Goal: Task Accomplishment & Management: Manage account settings

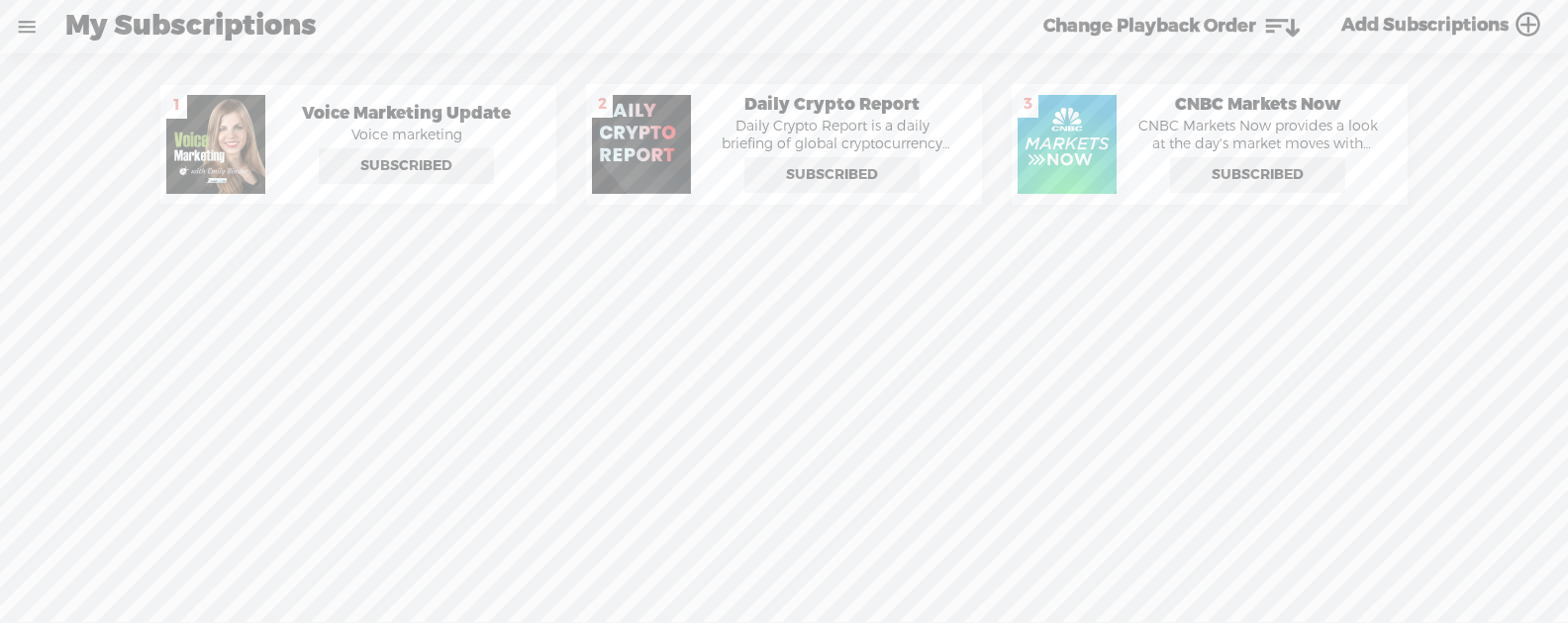
click at [25, 36] on link at bounding box center [27, 27] width 52 height 52
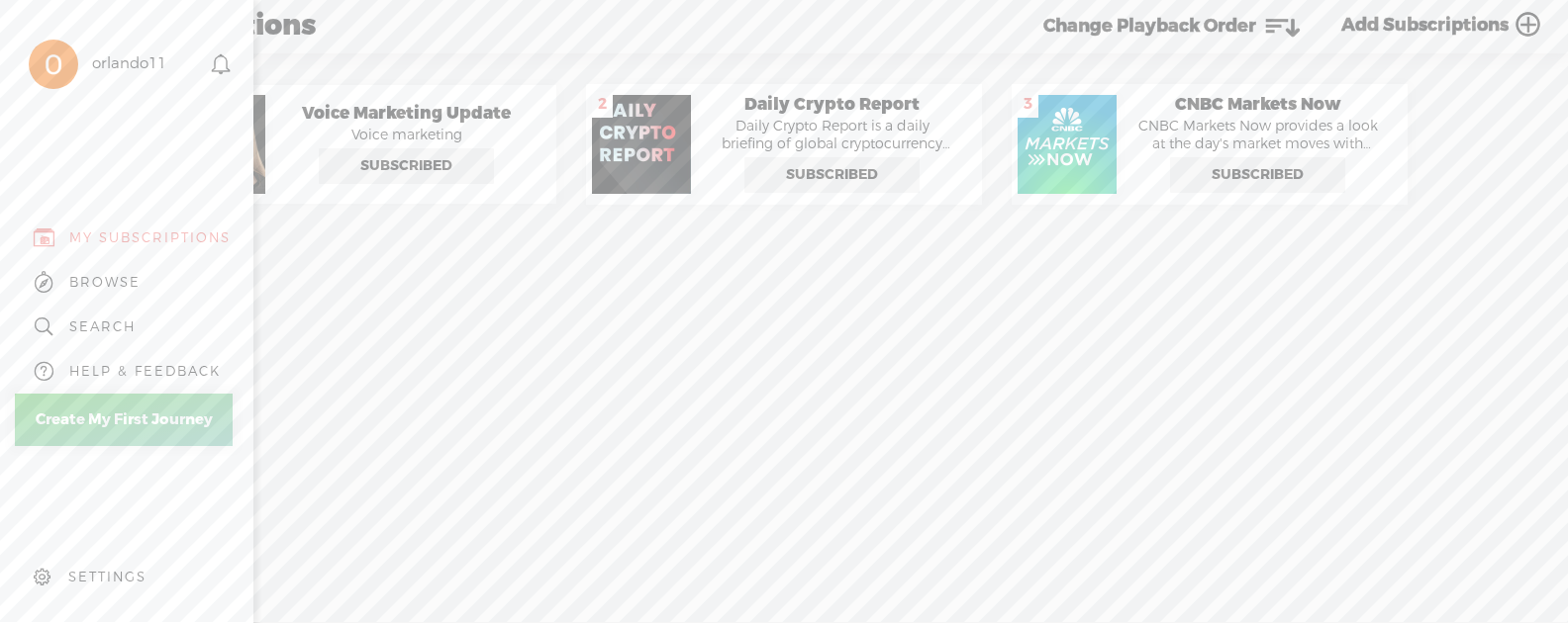
click at [133, 234] on div "MY SUBSCRIPTIONS" at bounding box center [150, 237] width 161 height 17
click at [172, 225] on div "MY SUBSCRIPTIONS" at bounding box center [126, 237] width 224 height 45
click at [170, 230] on div "MY SUBSCRIPTIONS" at bounding box center [150, 237] width 161 height 17
click at [122, 267] on div "BROWSE" at bounding box center [126, 282] width 224 height 45
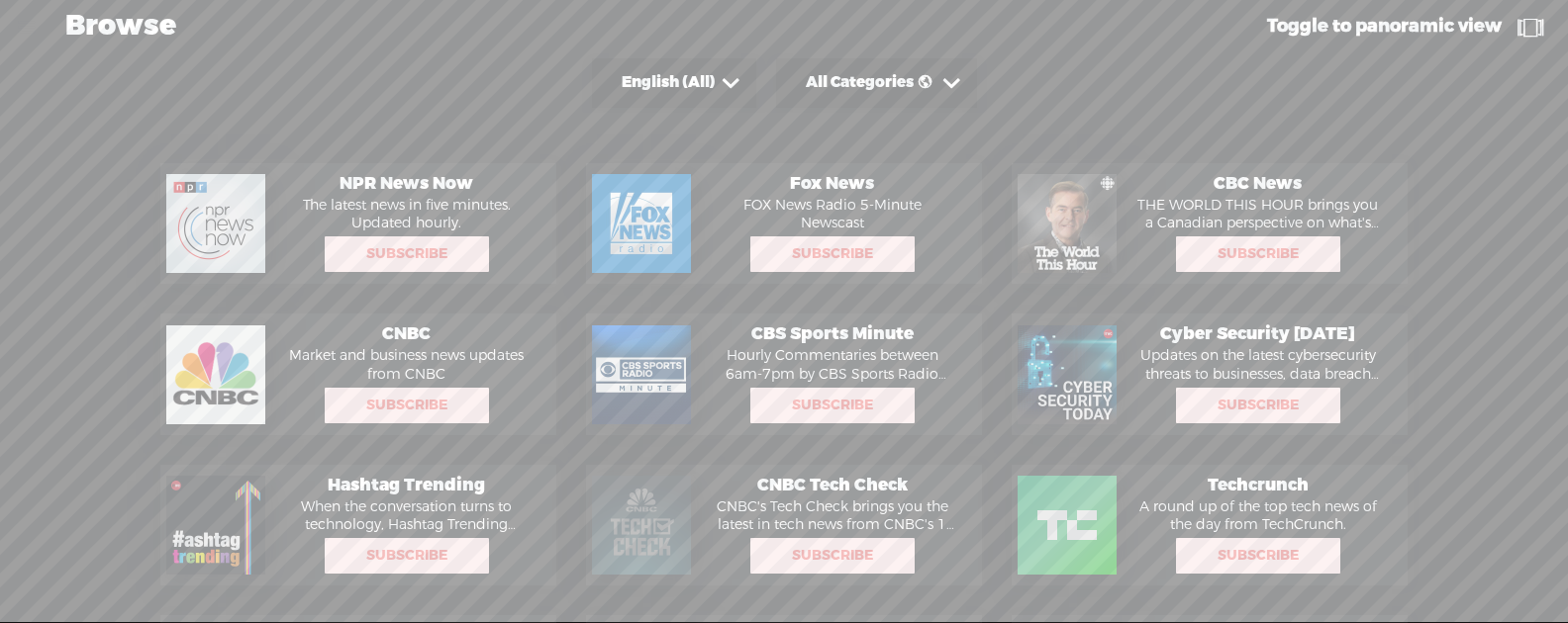
click at [134, 36] on div "Browse" at bounding box center [648, 27] width 1193 height 52
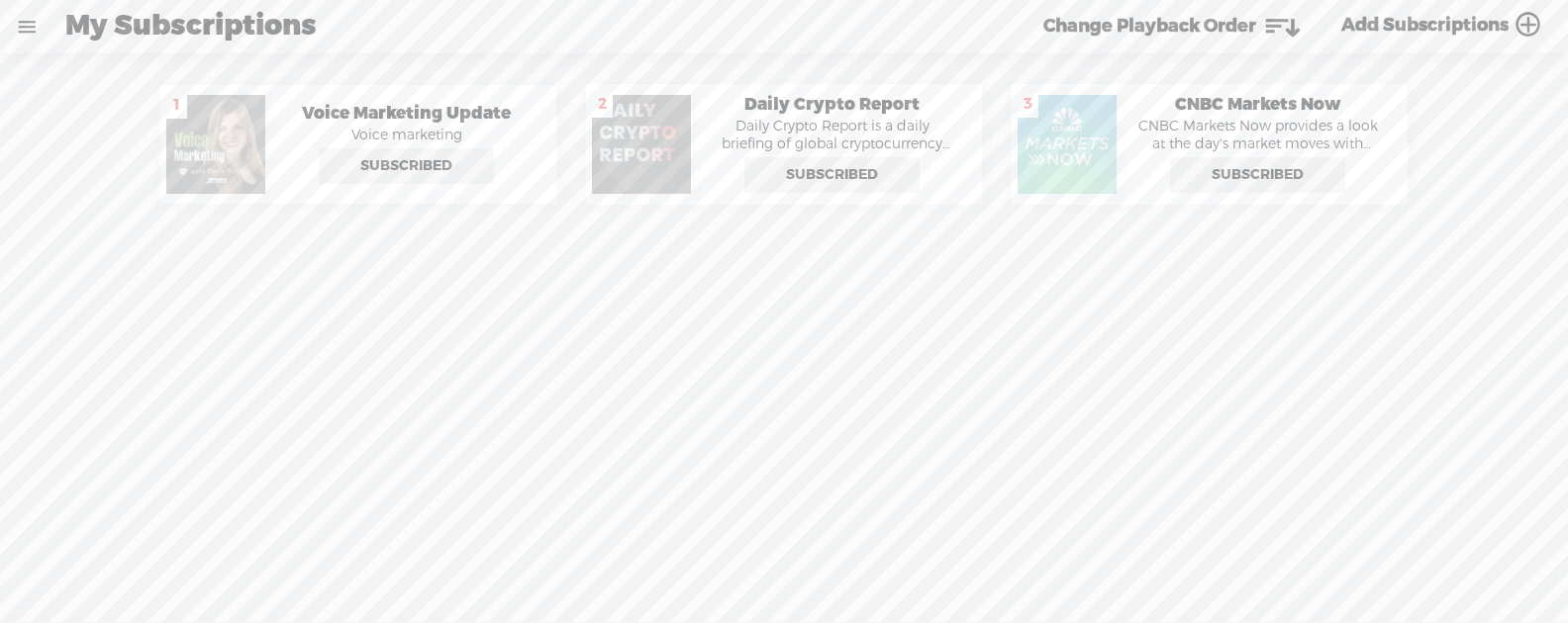
click at [38, 19] on link at bounding box center [27, 27] width 52 height 52
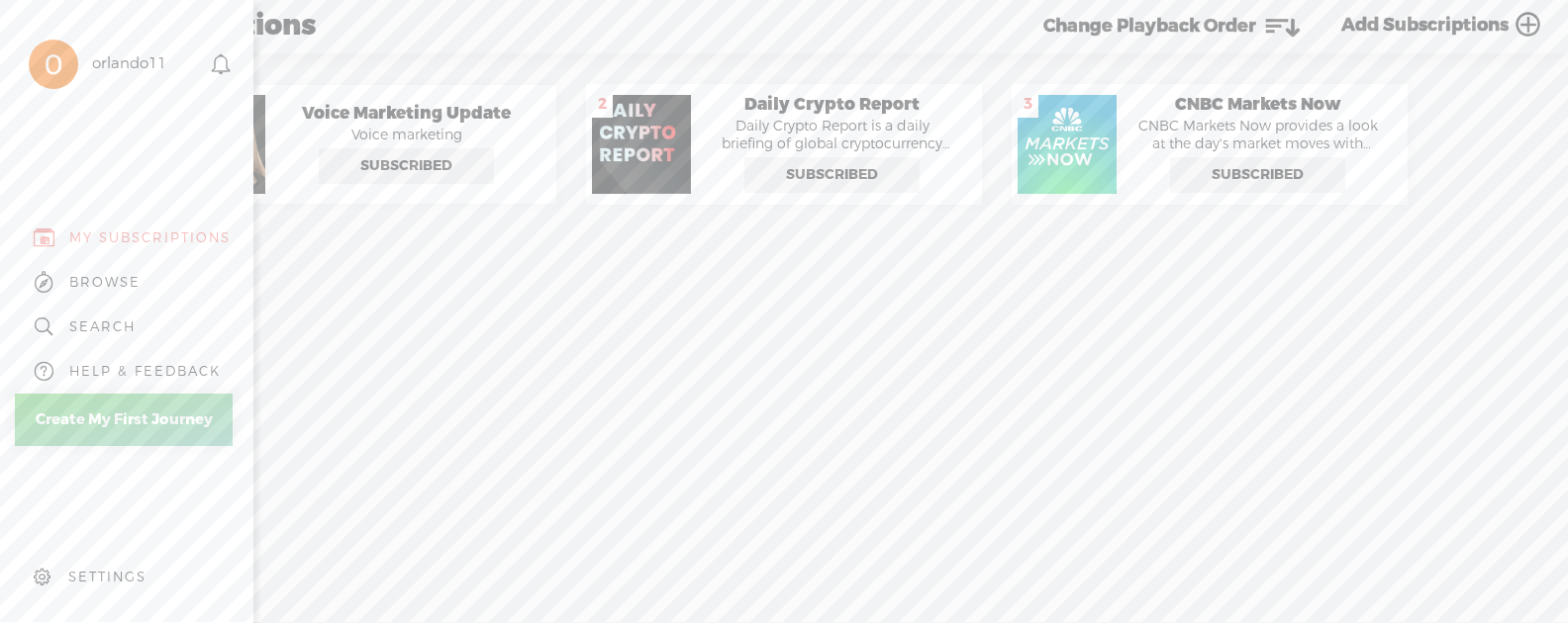
click at [99, 227] on div "MY SUBSCRIPTIONS" at bounding box center [126, 237] width 224 height 45
click at [106, 261] on div "BROWSE" at bounding box center [126, 282] width 224 height 45
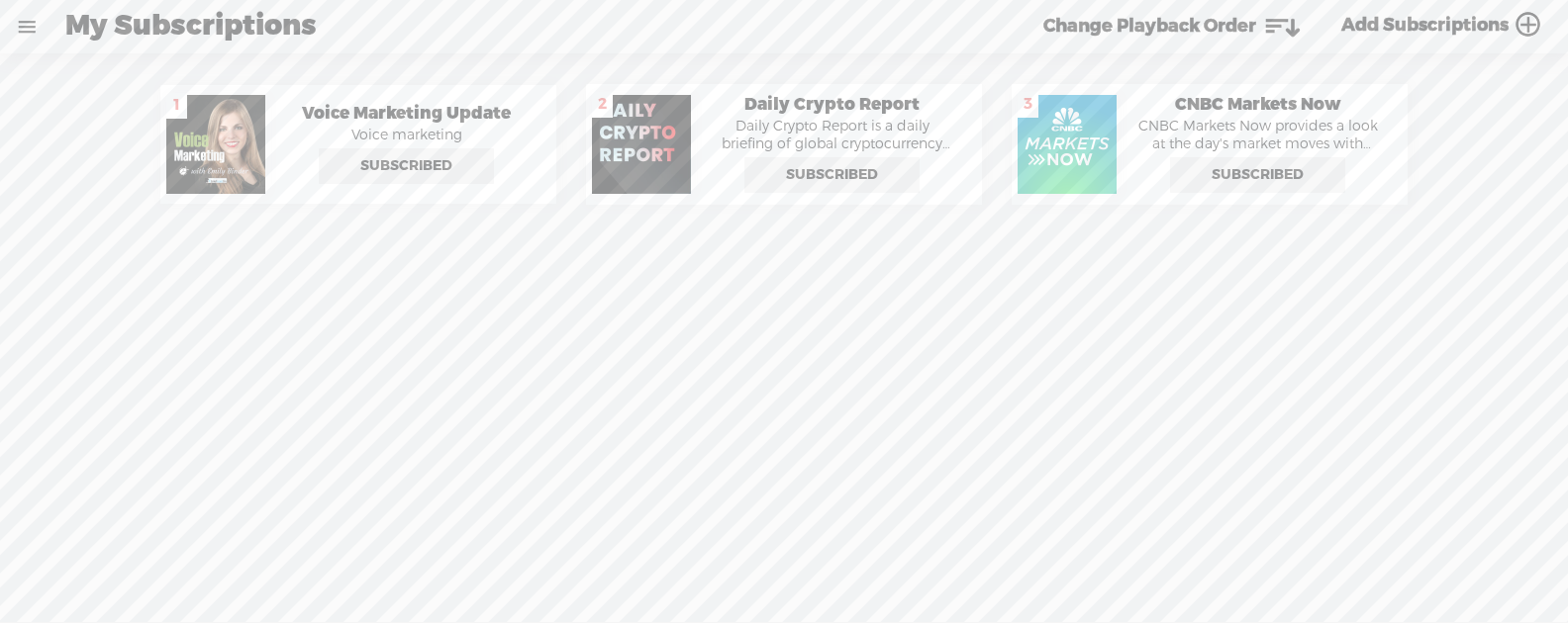
click at [46, 19] on link at bounding box center [27, 27] width 52 height 52
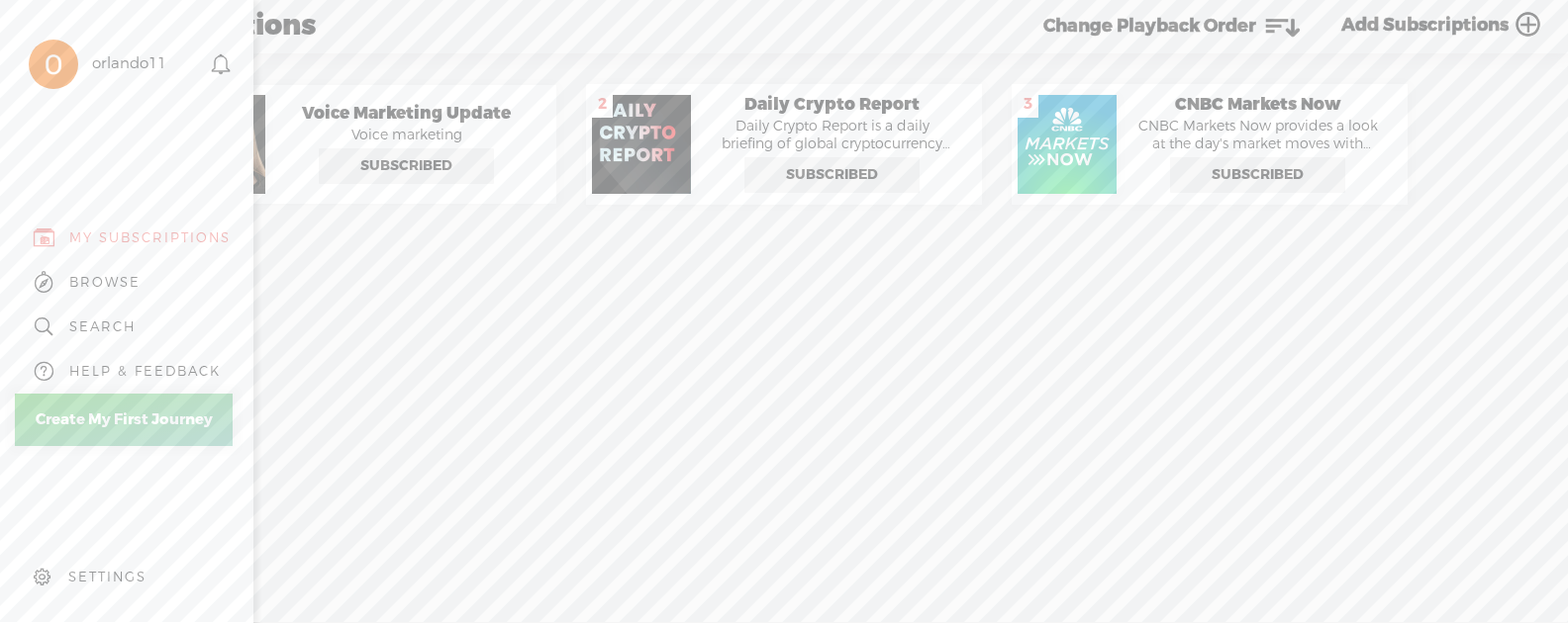
click at [104, 558] on div "SETTINGS" at bounding box center [130, 578] width 232 height 60
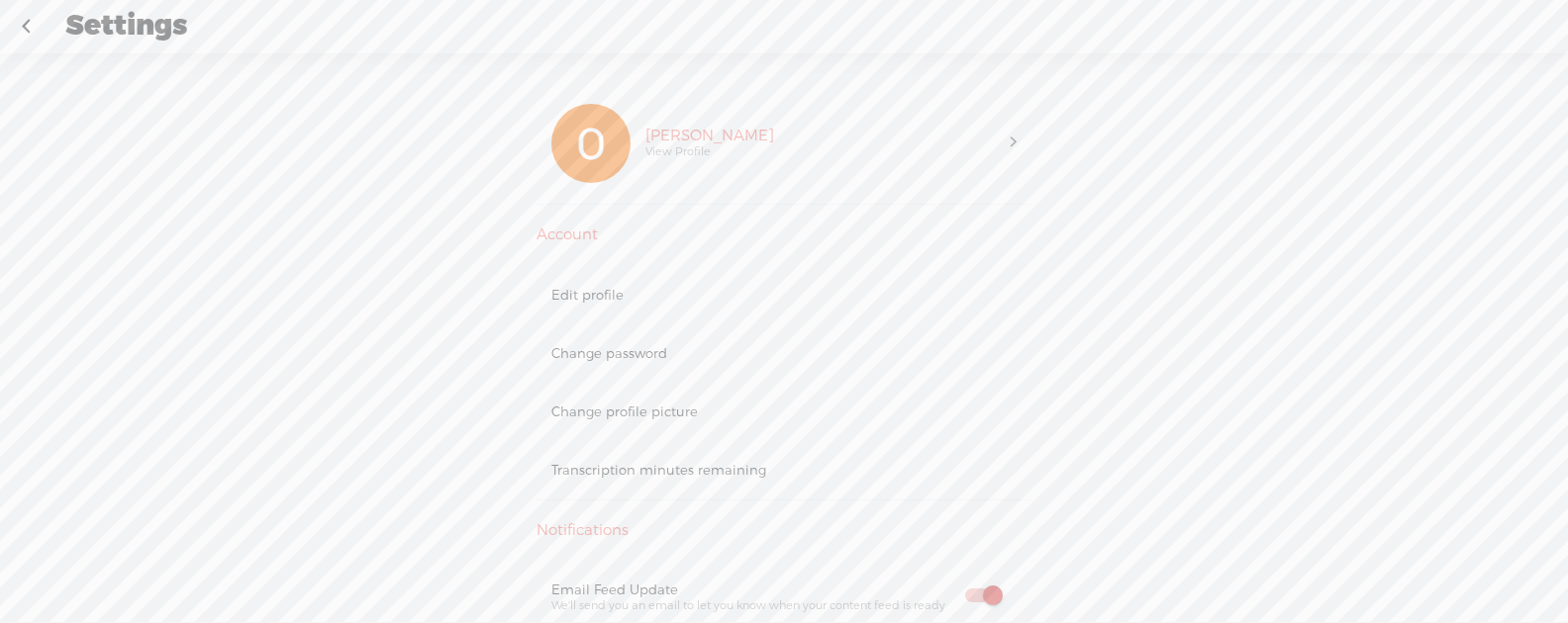
drag, startPoint x: 685, startPoint y: 263, endPoint x: 676, endPoint y: 272, distance: 12.7
click at [684, 263] on div "Account Edit profile Change password Change profile picture Transcription minut…" at bounding box center [784, 363] width 495 height 275
click at [676, 272] on div "Edit profile" at bounding box center [784, 295] width 495 height 59
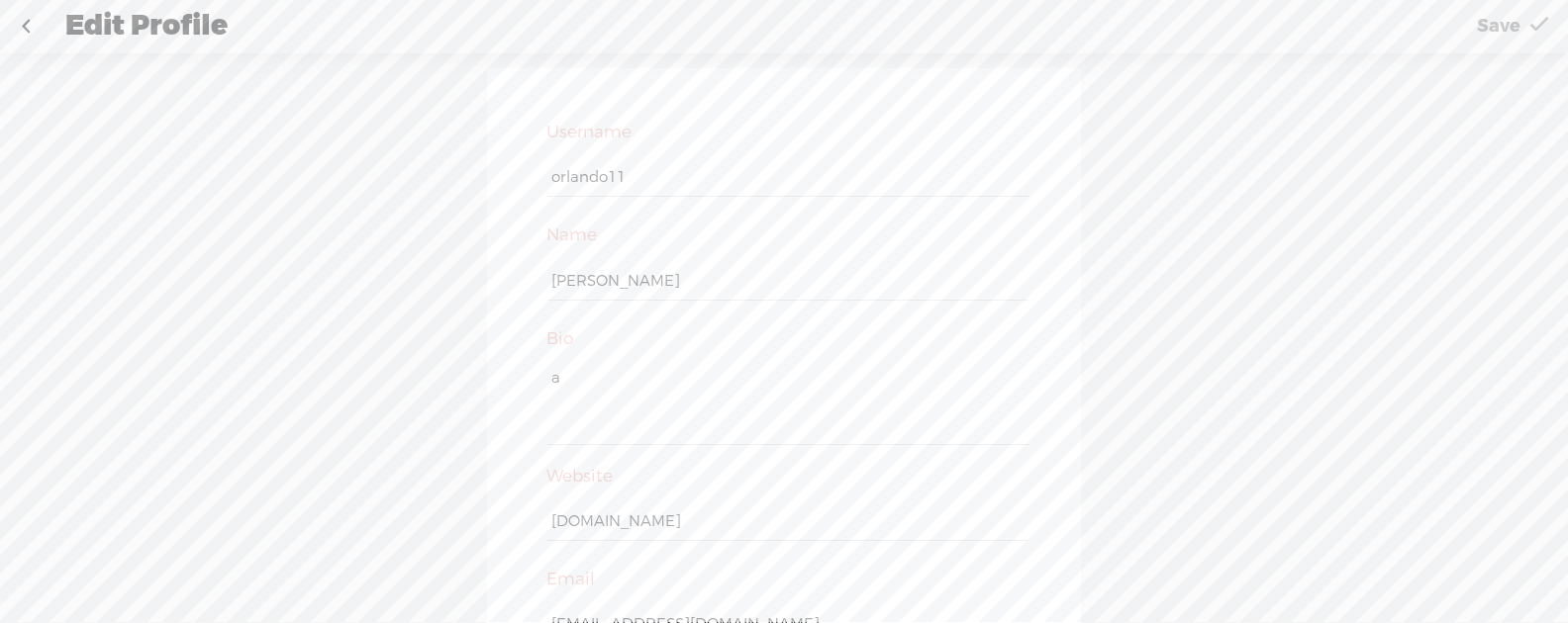
scroll to position [87, 0]
click at [24, 38] on link at bounding box center [26, 27] width 50 height 52
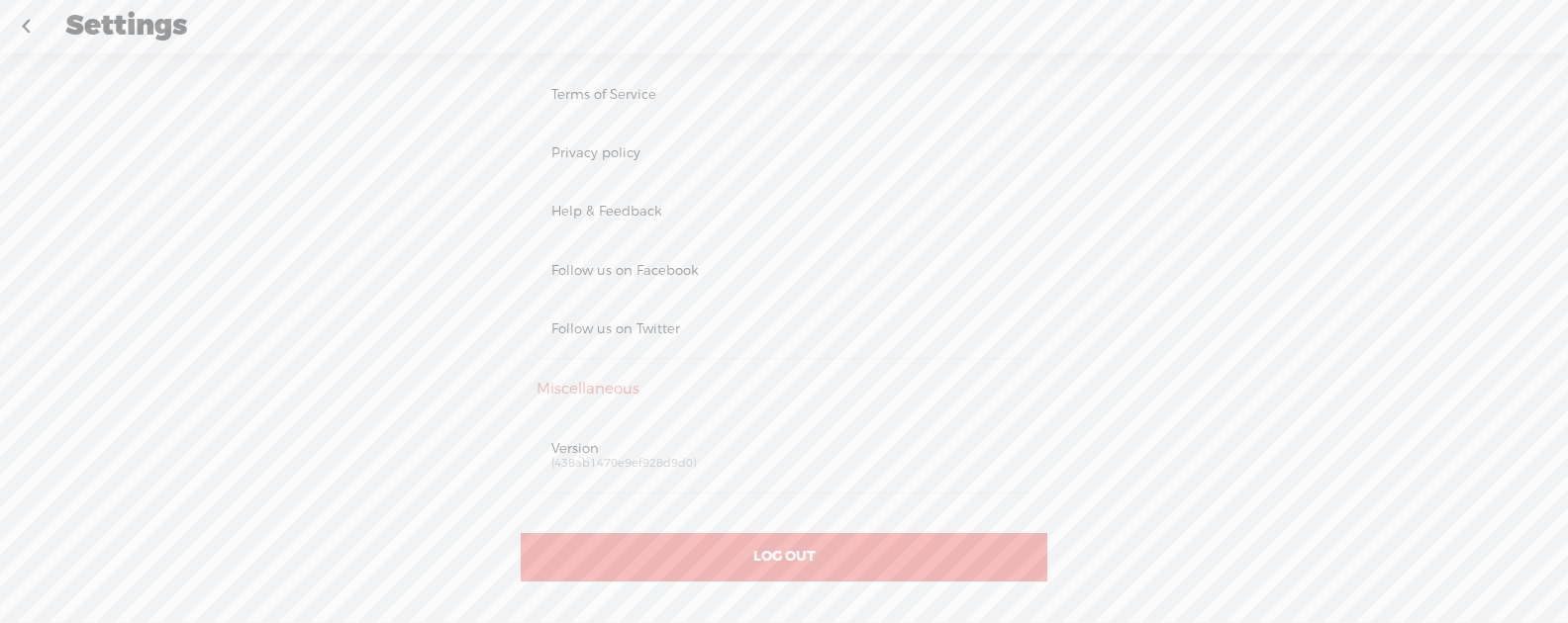
scroll to position [841, 0]
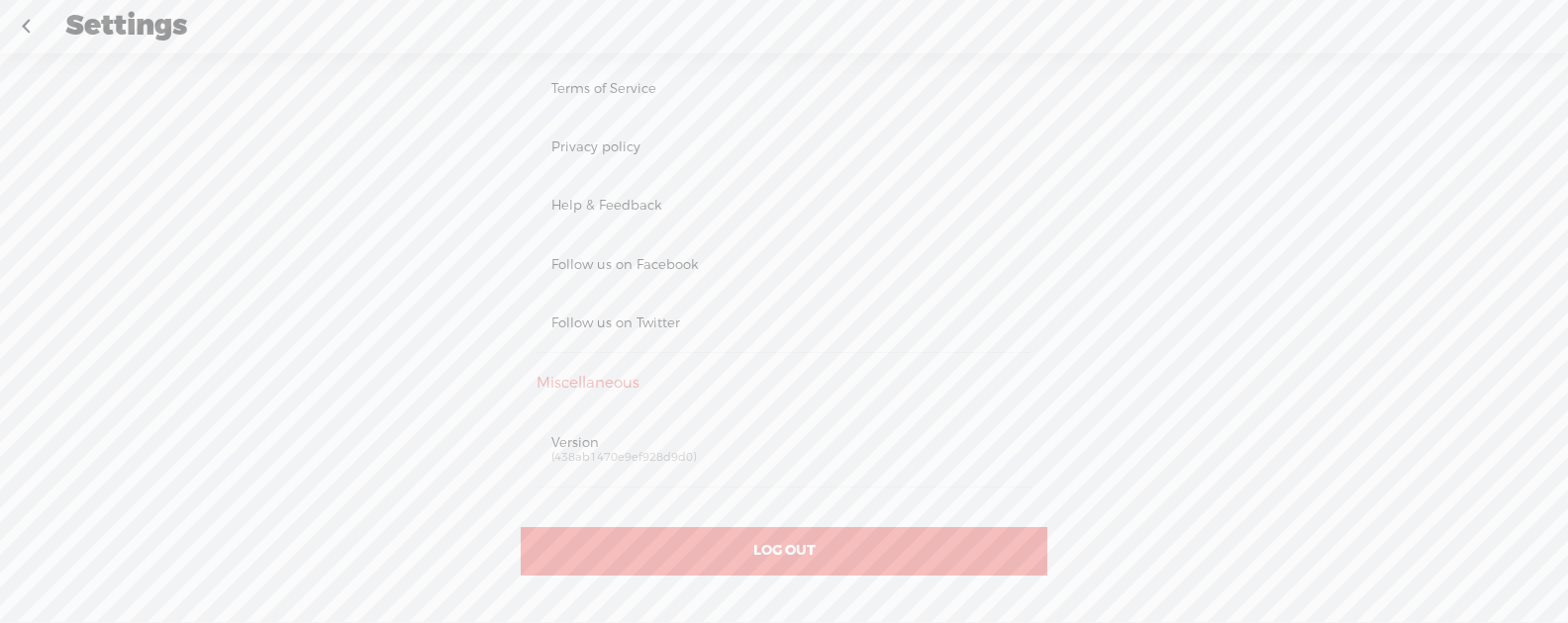
click at [28, 22] on link at bounding box center [26, 27] width 50 height 52
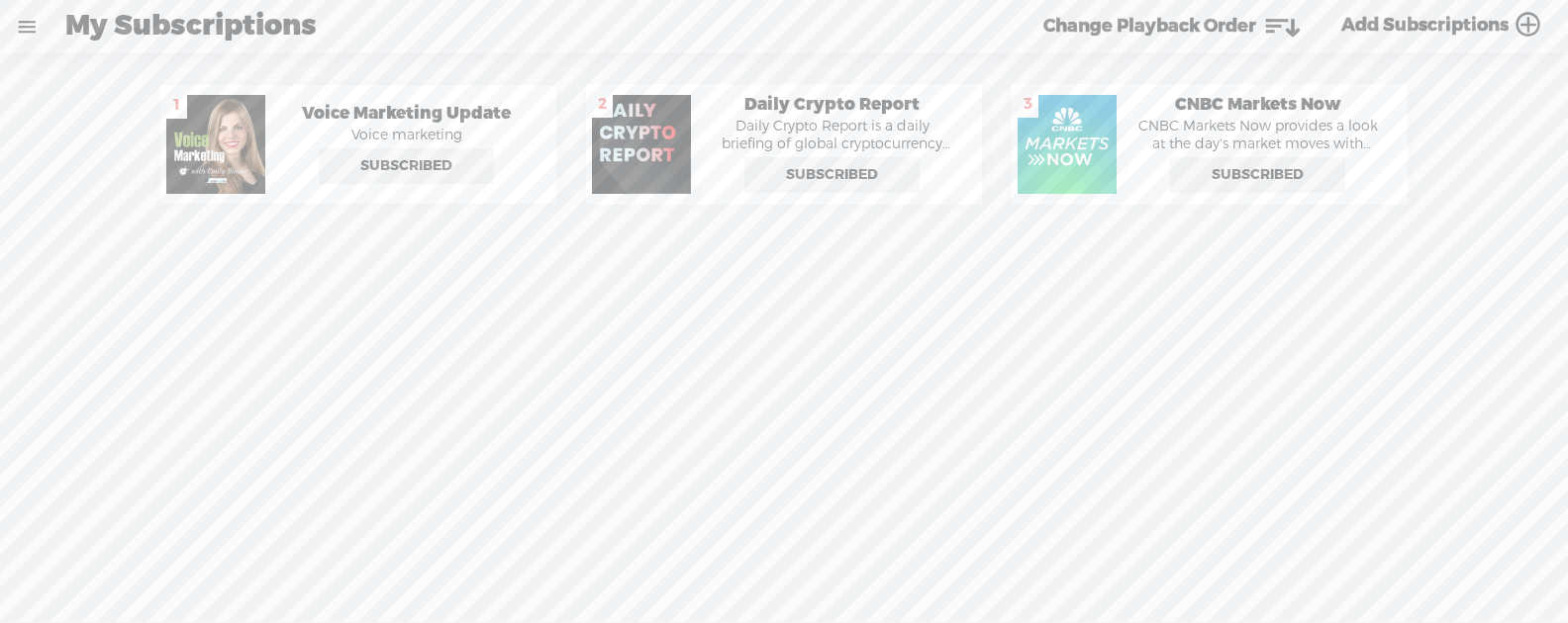
click at [29, 22] on link at bounding box center [27, 27] width 52 height 52
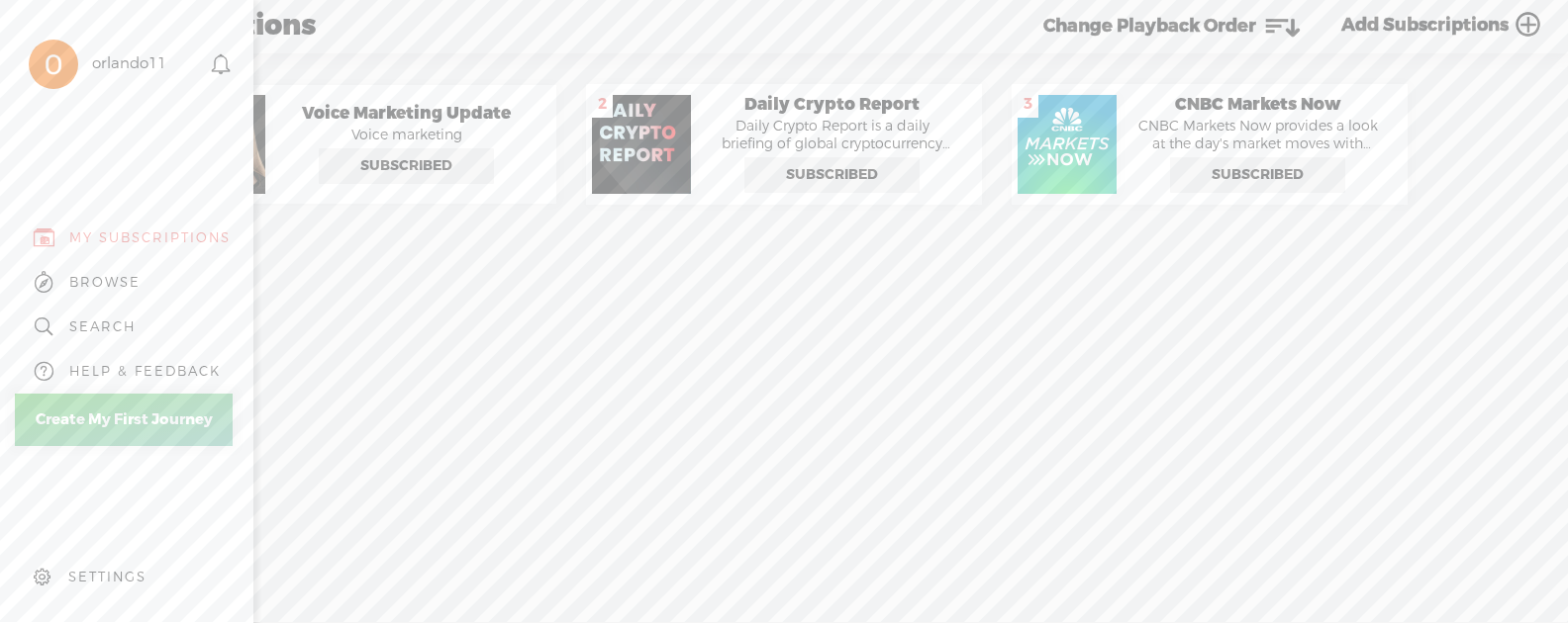
click at [104, 582] on div "SETTINGS" at bounding box center [107, 577] width 78 height 17
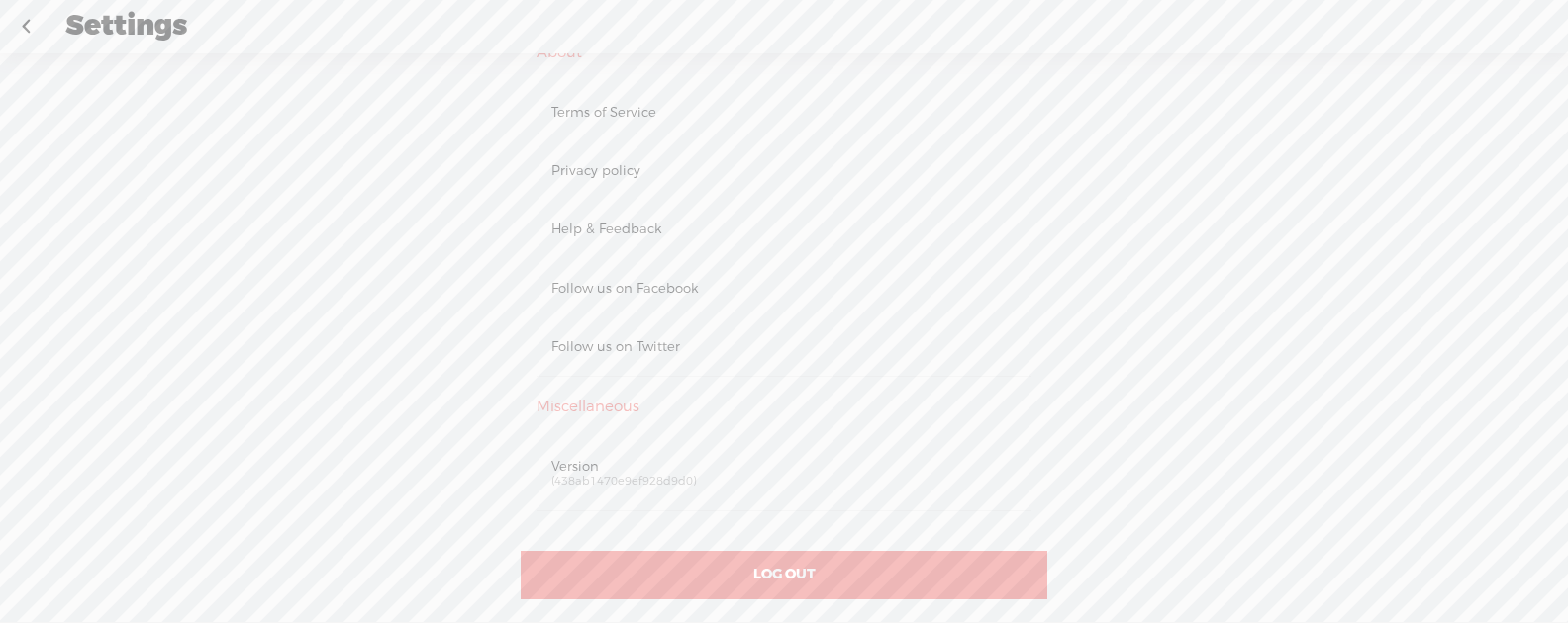
scroll to position [841, 0]
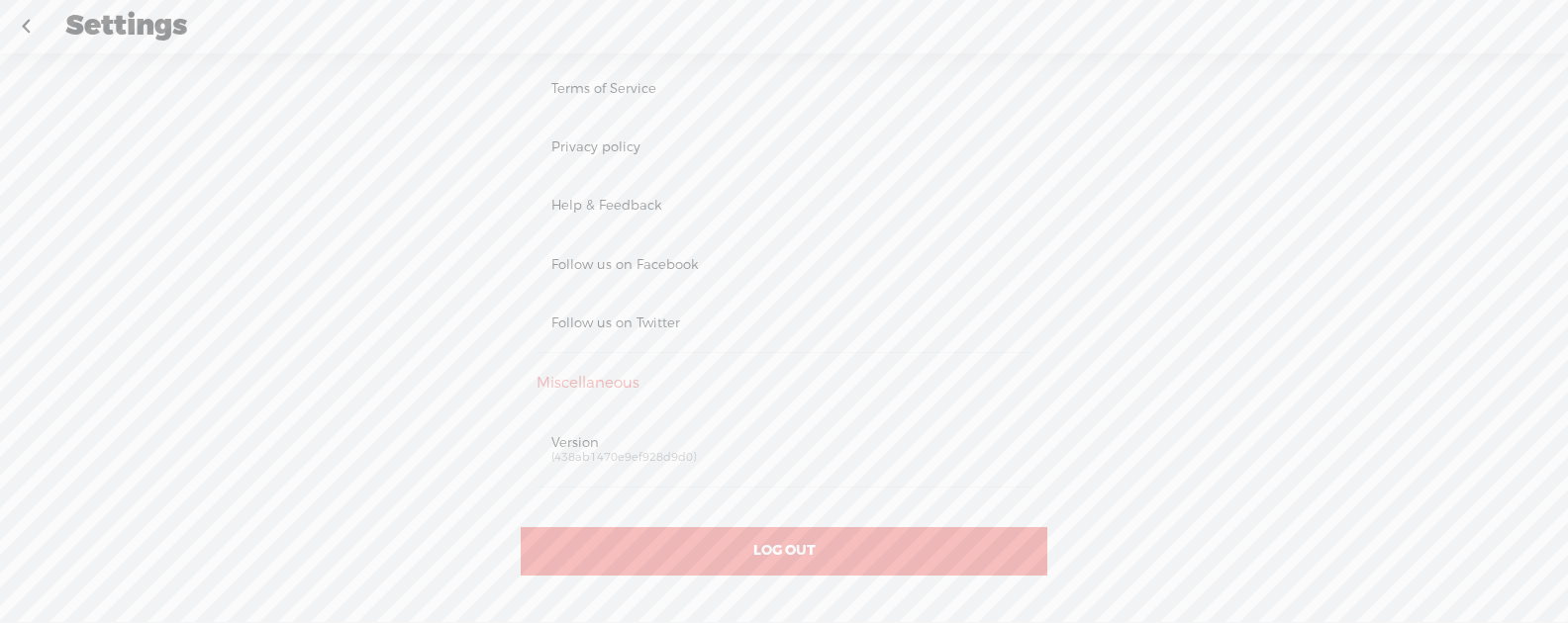
click at [798, 548] on span "LOG OUT" at bounding box center [784, 551] width 63 height 18
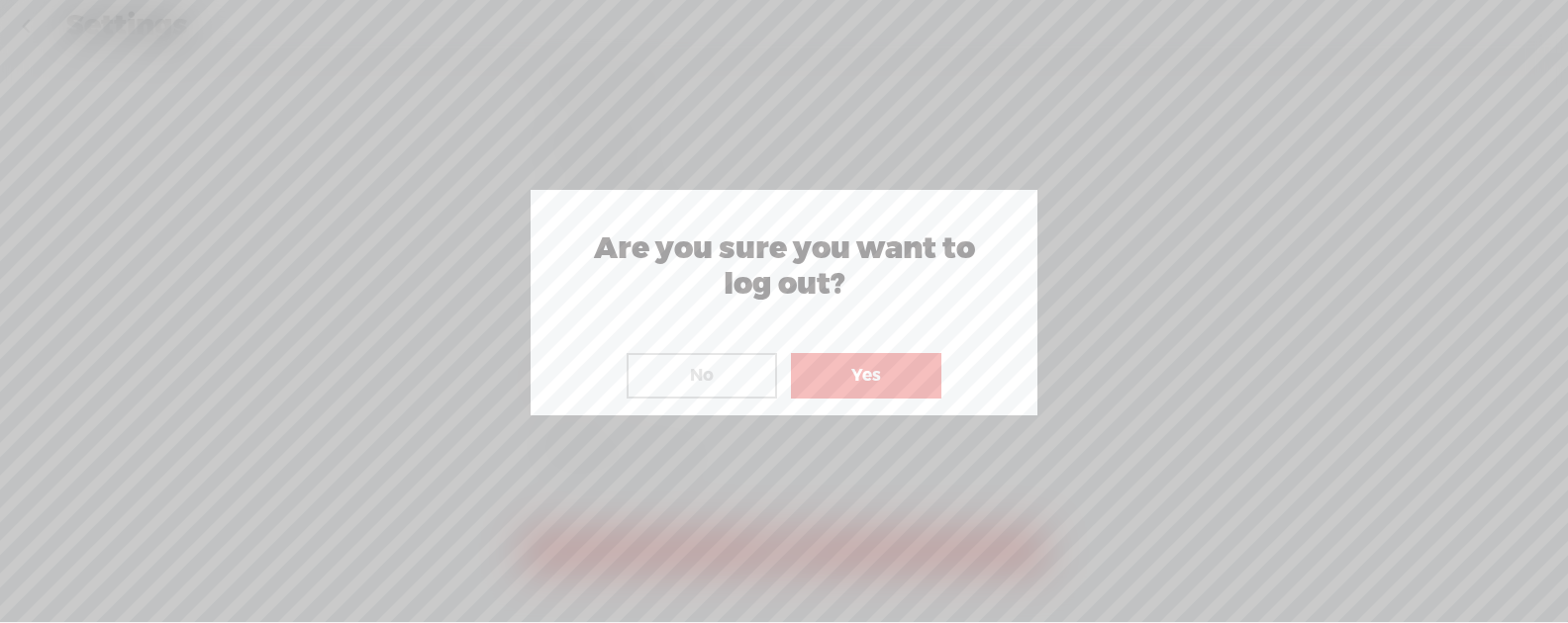
click at [846, 390] on button "Yes" at bounding box center [865, 377] width 150 height 46
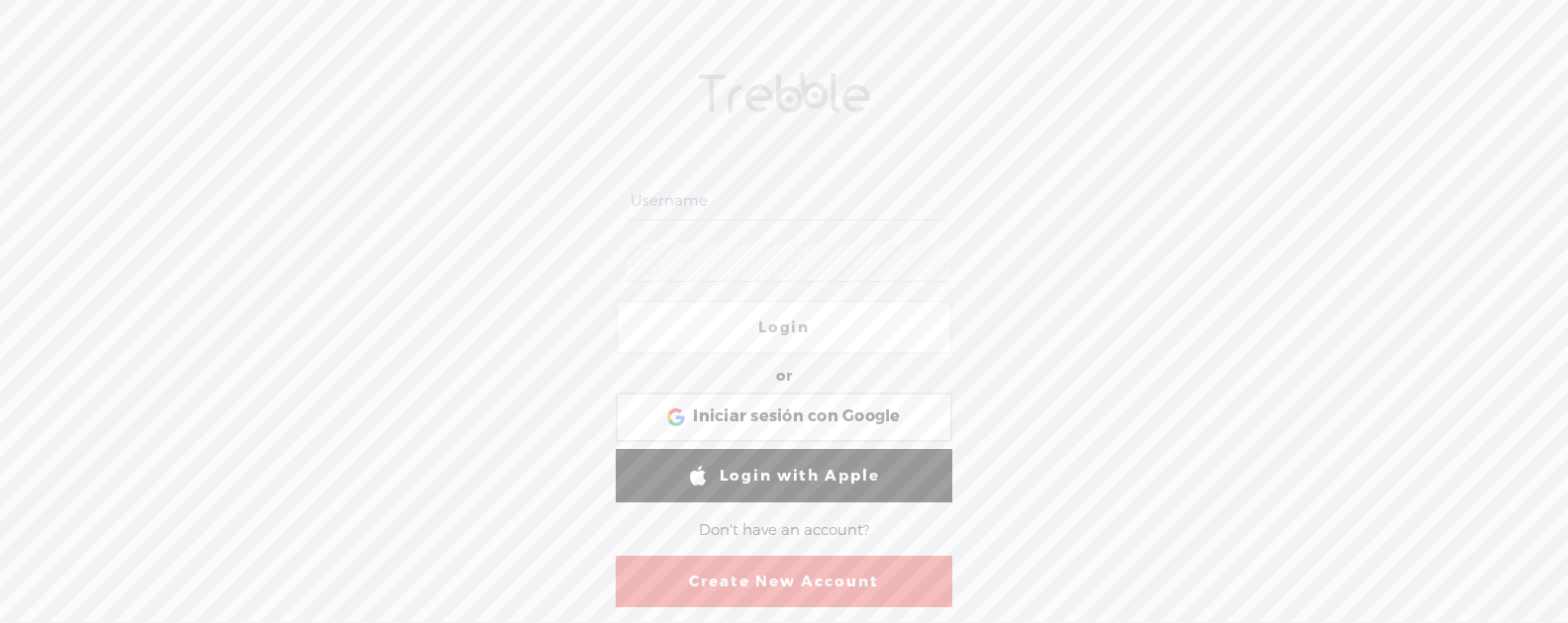
click at [725, 215] on input "text" at bounding box center [787, 201] width 322 height 39
click at [719, 203] on input "text" at bounding box center [787, 201] width 322 height 39
paste input "[EMAIL_ADDRESS][DOMAIN_NAME]"
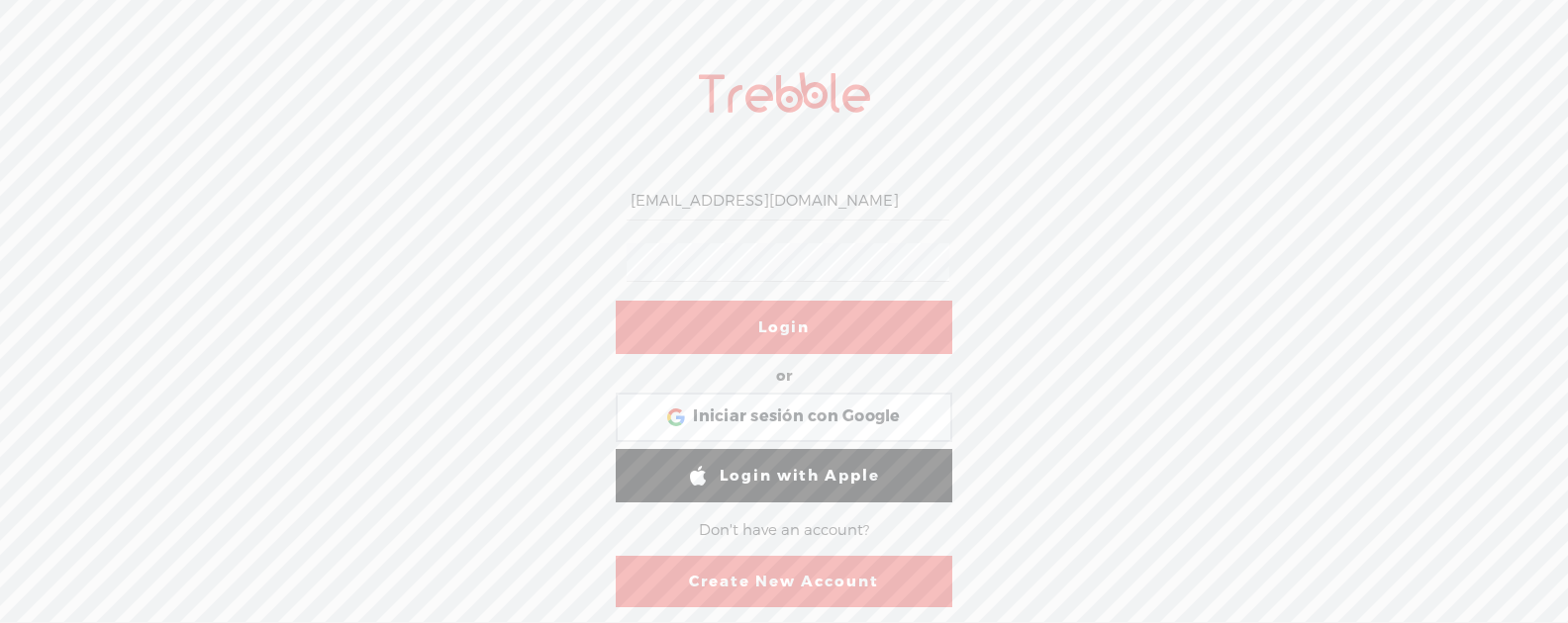
click at [798, 307] on link "Login" at bounding box center [784, 328] width 337 height 54
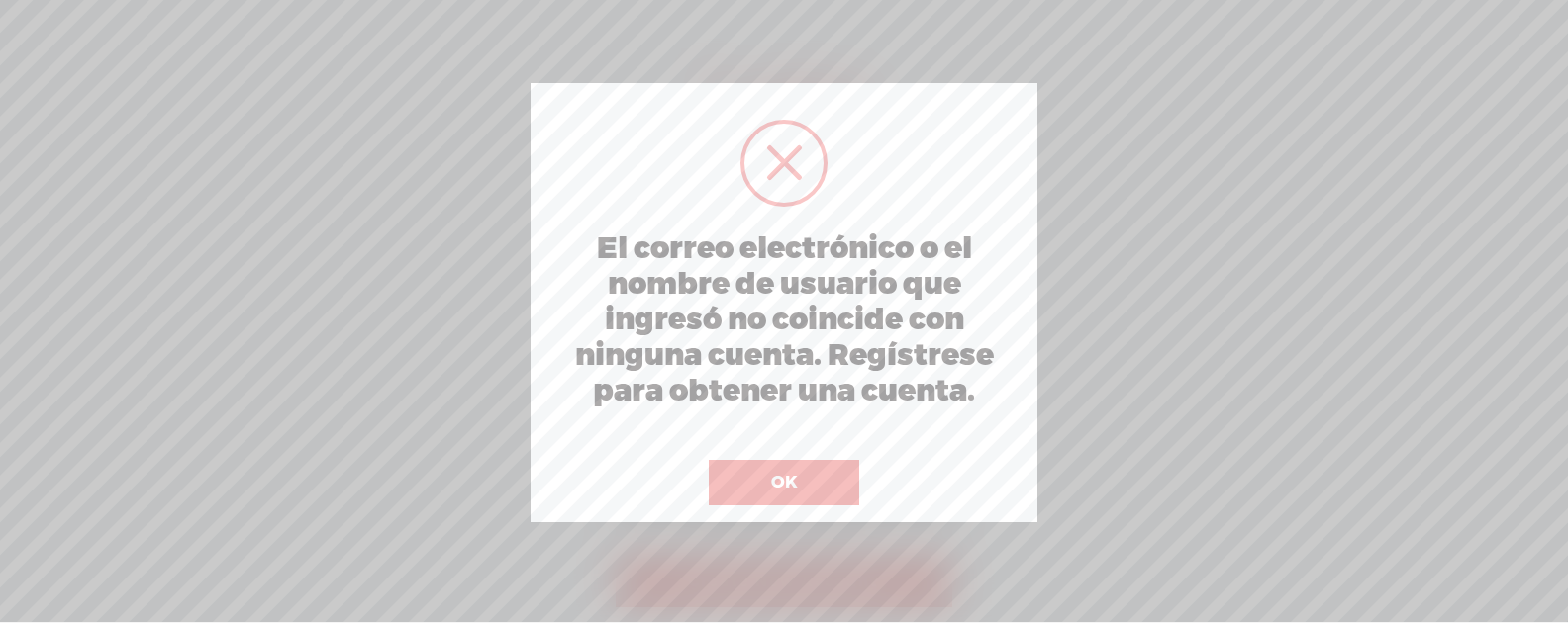
click at [798, 464] on button "OK" at bounding box center [783, 483] width 150 height 46
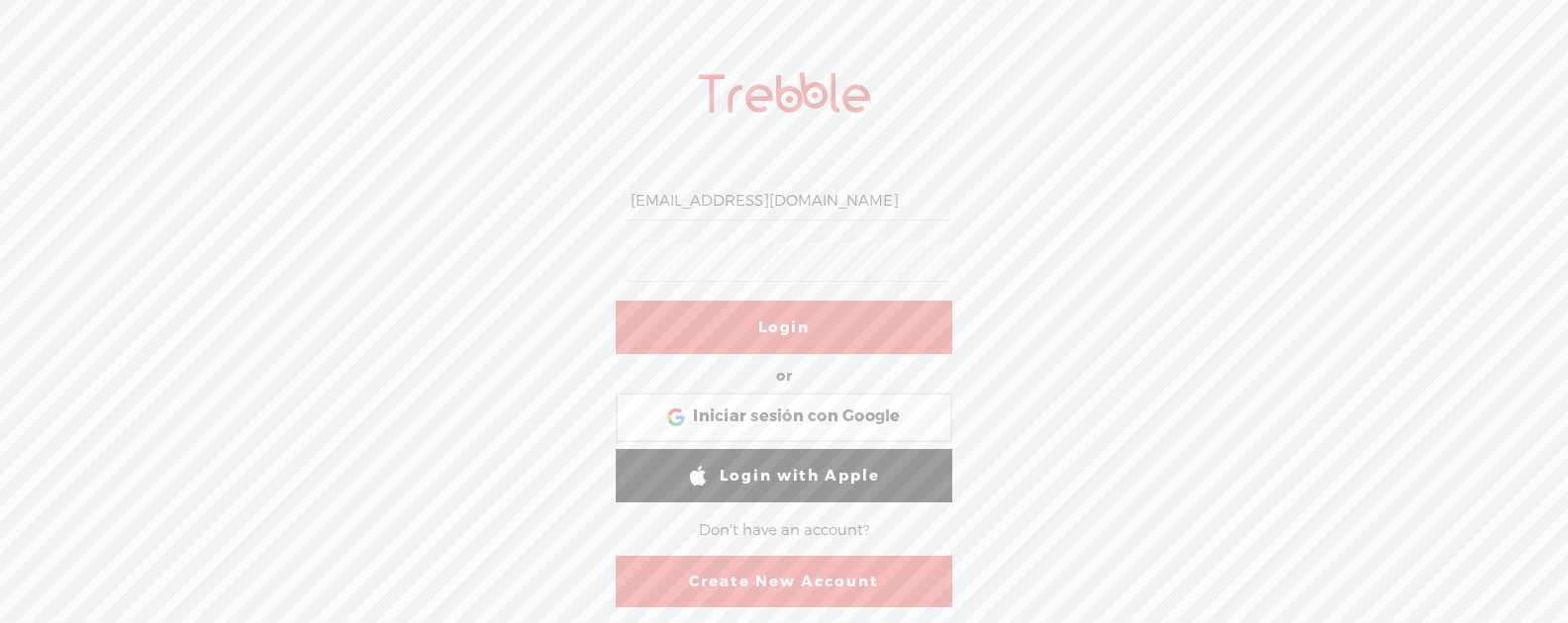
click at [781, 319] on link "Login" at bounding box center [784, 328] width 337 height 54
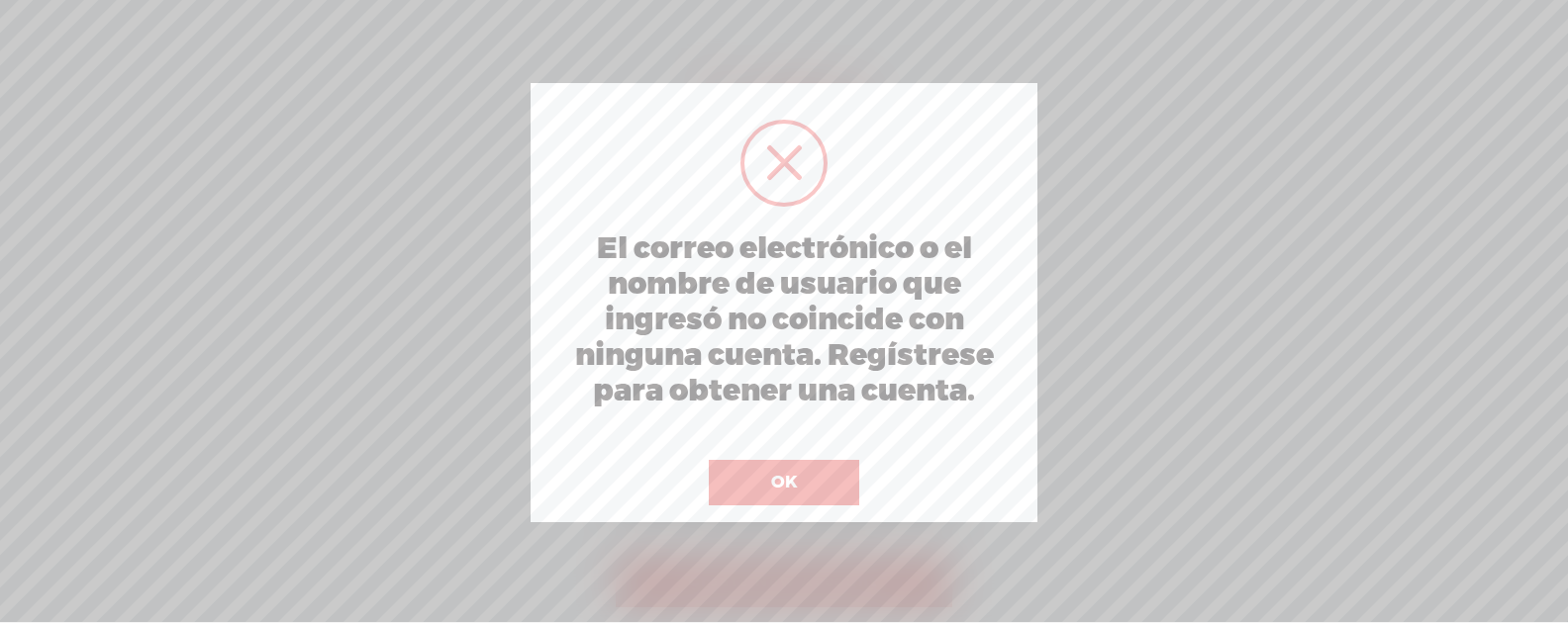
click at [815, 496] on button "OK" at bounding box center [783, 483] width 150 height 46
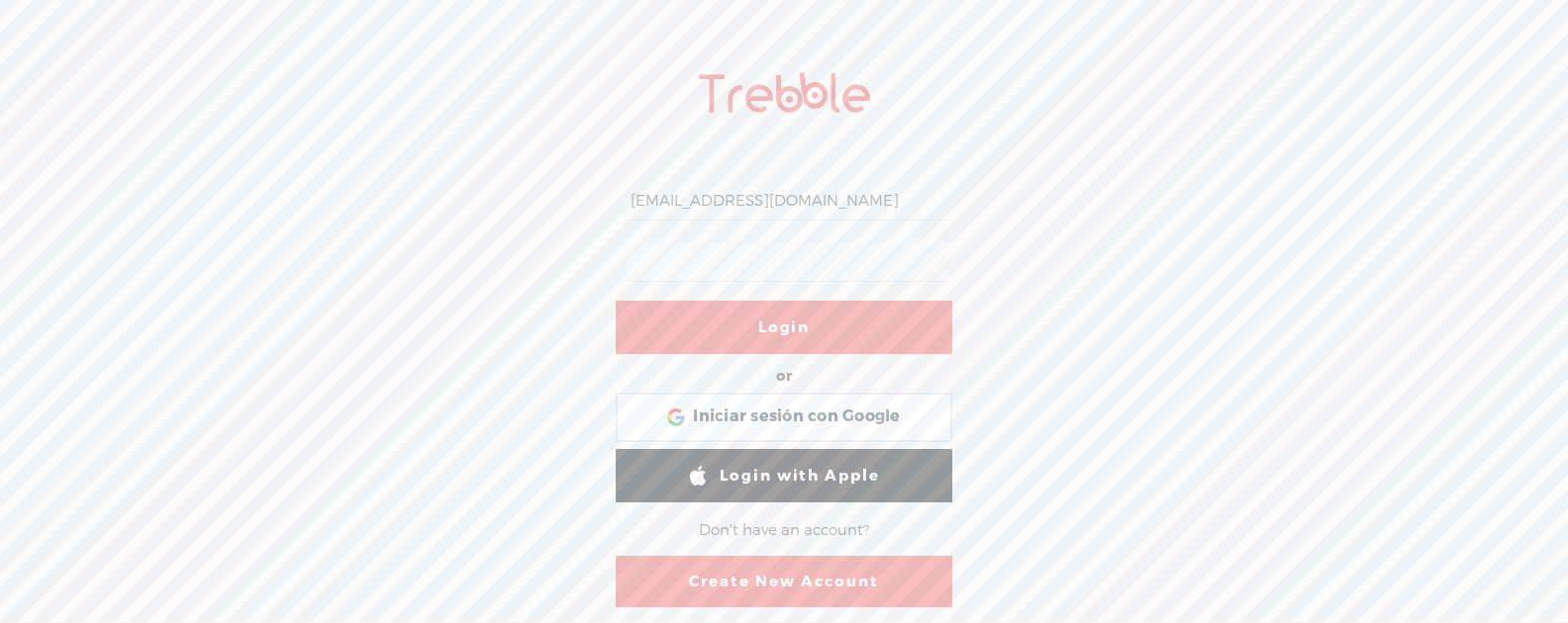
scroll to position [0, 203]
drag, startPoint x: 700, startPoint y: 204, endPoint x: 1023, endPoint y: 204, distance: 323.0
click at [1023, 204] on div "M43str0.Bud1st4Z3n+Shield-2025_LongID-AX9k7@terapiabudista.com Login or Login w…" at bounding box center [784, 339] width 1568 height 570
click at [761, 199] on input "M43str0.Bud1st4Z3n+Shield-2025_LongID-AX9k7@terapiabudista.com" at bounding box center [787, 201] width 322 height 39
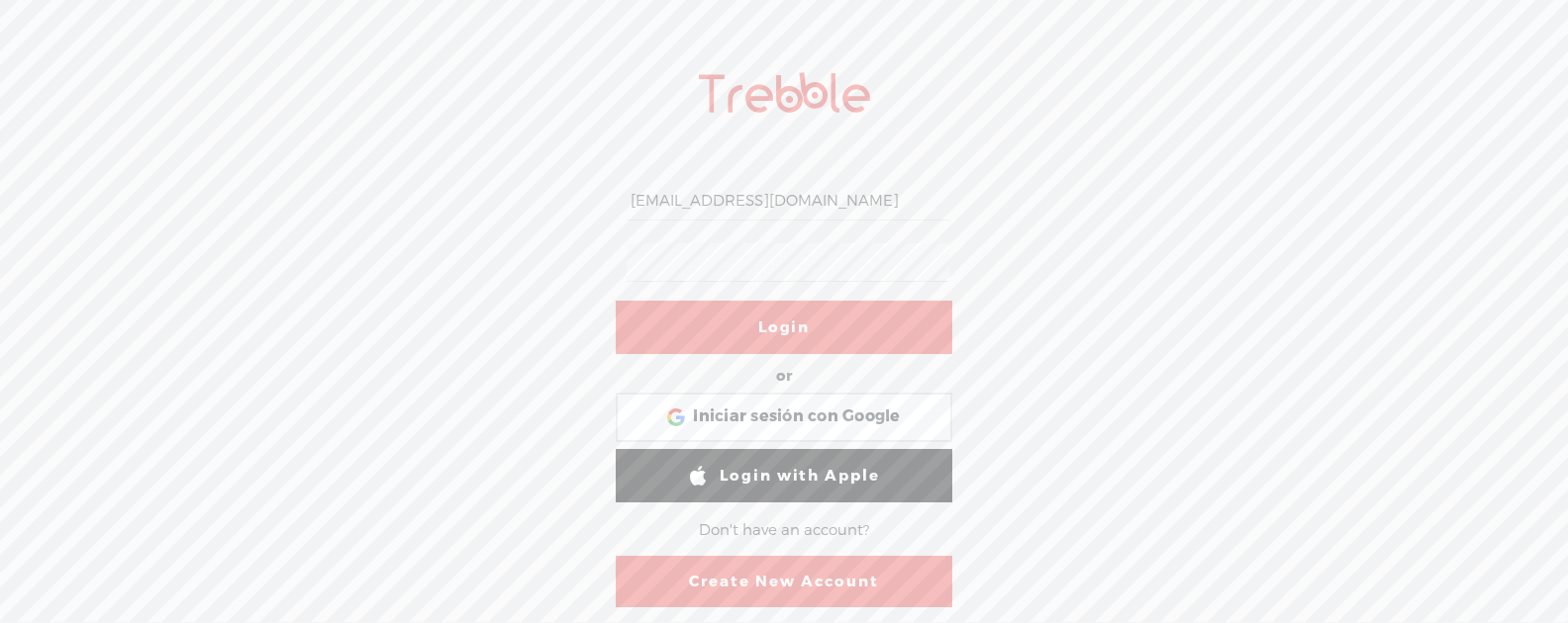
click at [494, 197] on div "M43str0.Bud1st4Z3n+Shield-2025_LongID-AX9k7@terapiabudista.com Login or Login w…" at bounding box center [784, 339] width 1568 height 570
drag, startPoint x: 631, startPoint y: 202, endPoint x: 1458, endPoint y: 208, distance: 827.0
click at [1458, 208] on div "n+Shield-2025_LongID-AX9k7@terapiabudista.com Login or Login with Facebook Inic…" at bounding box center [784, 339] width 1568 height 570
paste input "m43str0bud1st4z3nshield2025_longid_ax"
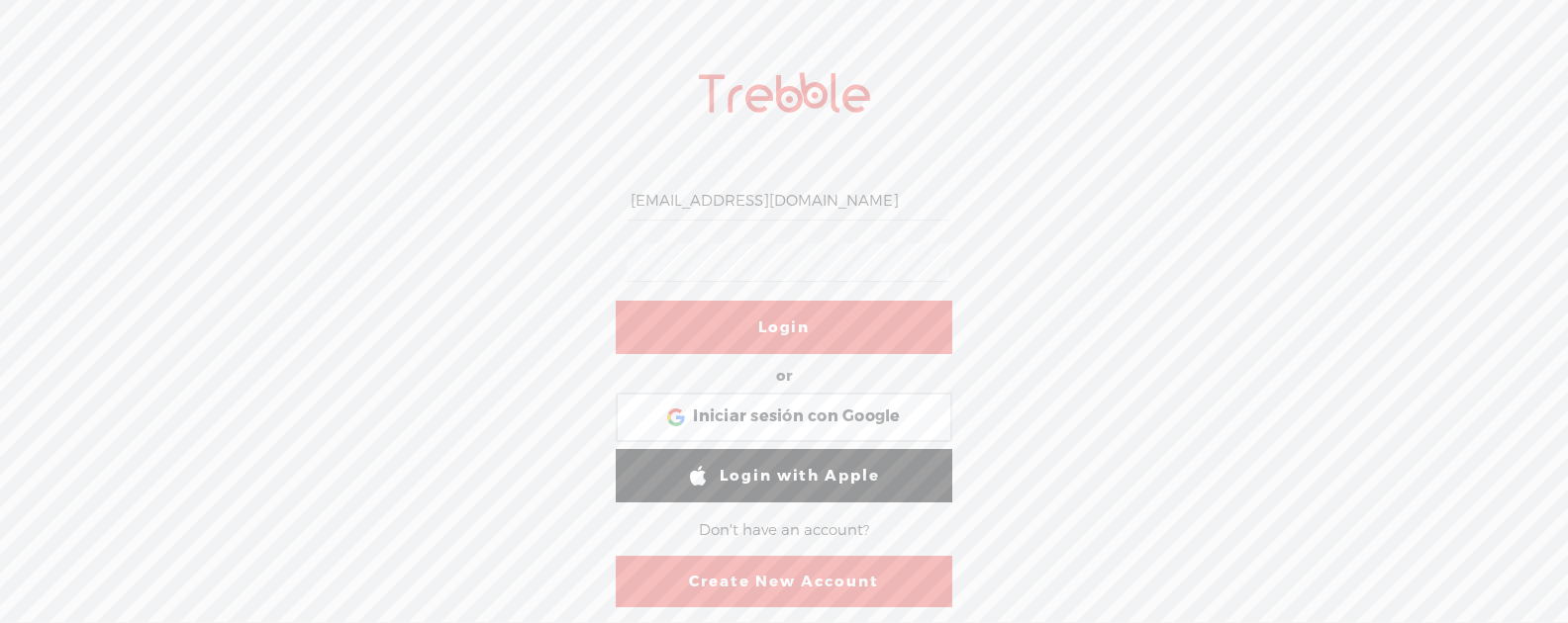
type input "m43str0bud1st4z3nshield2025_longid_ax9k7@terapiabudista.com"
click at [915, 311] on link "Login" at bounding box center [784, 328] width 337 height 54
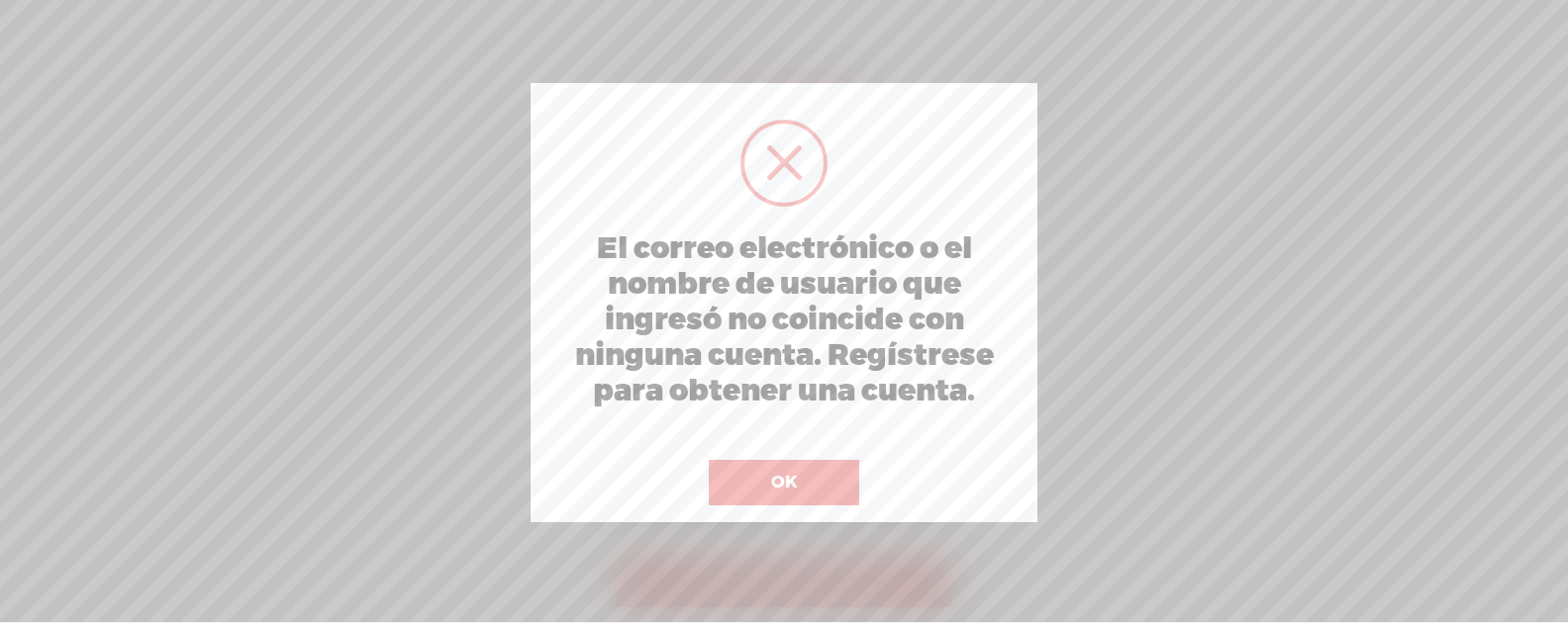
click at [825, 467] on button "OK" at bounding box center [783, 483] width 150 height 46
